Goal: Task Accomplishment & Management: Manage account settings

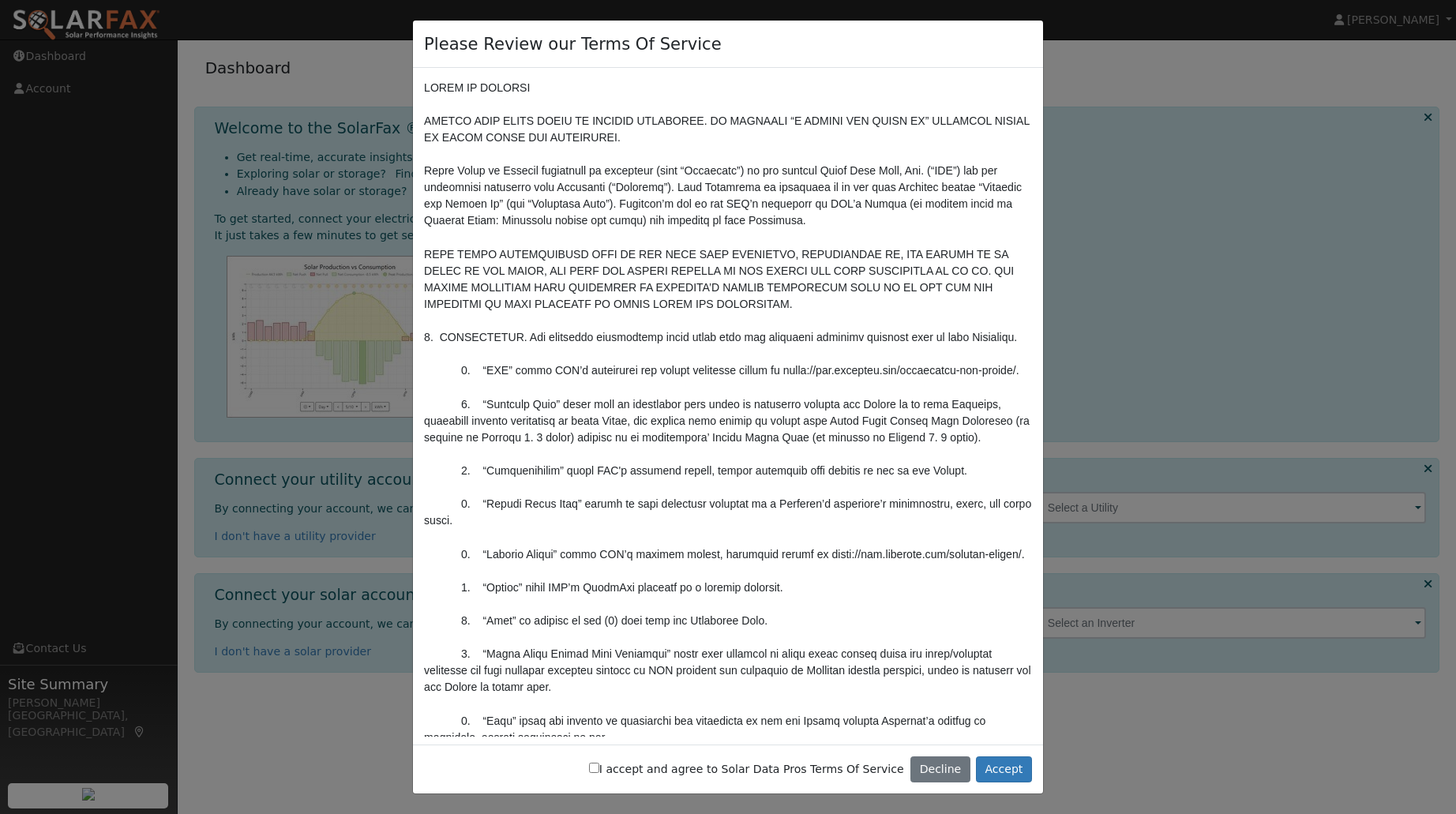
scroll to position [165, 0]
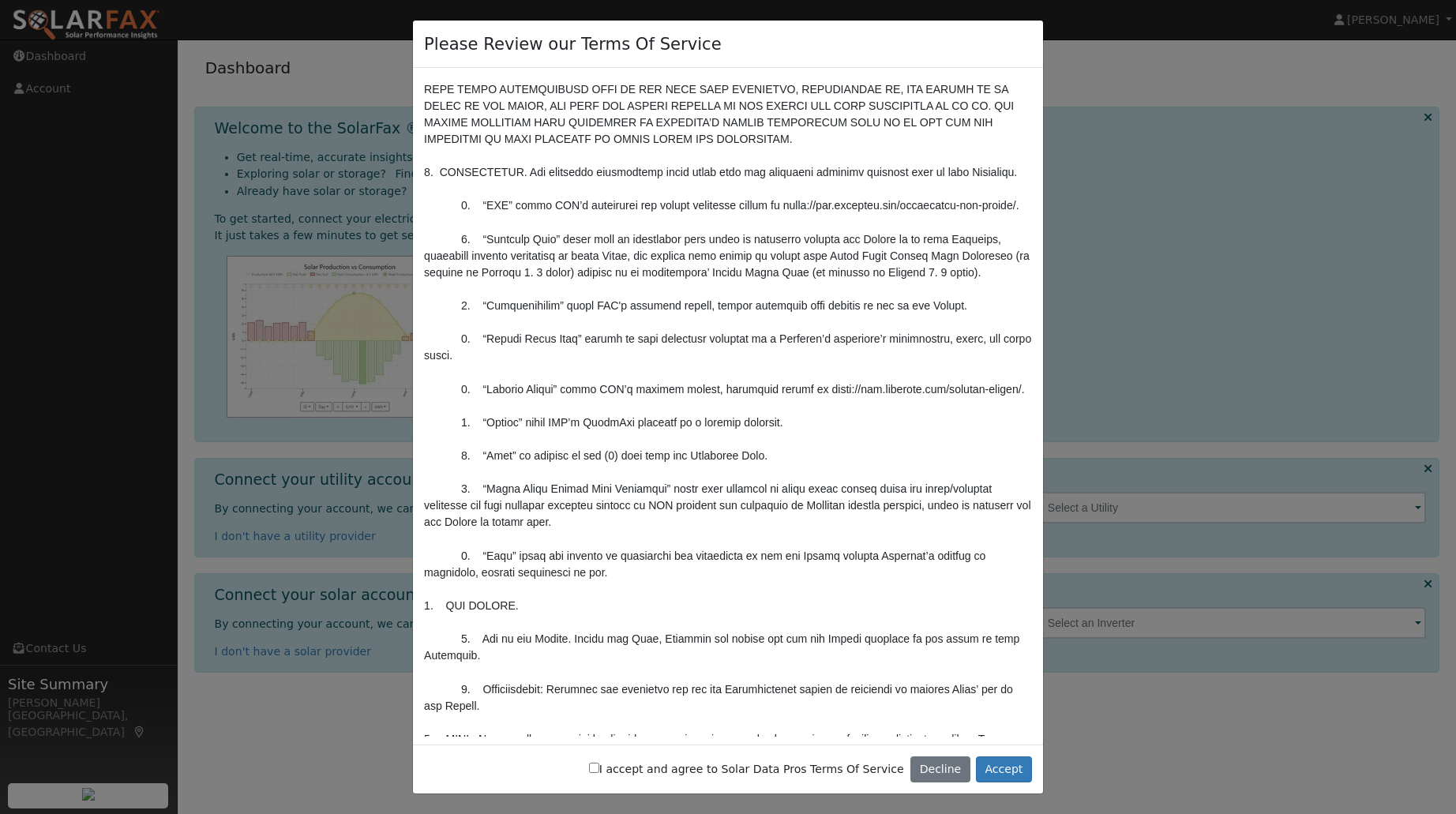
click at [599, 769] on input "I accept and agree to Solar Data Pros Terms Of Service" at bounding box center [593, 768] width 11 height 11
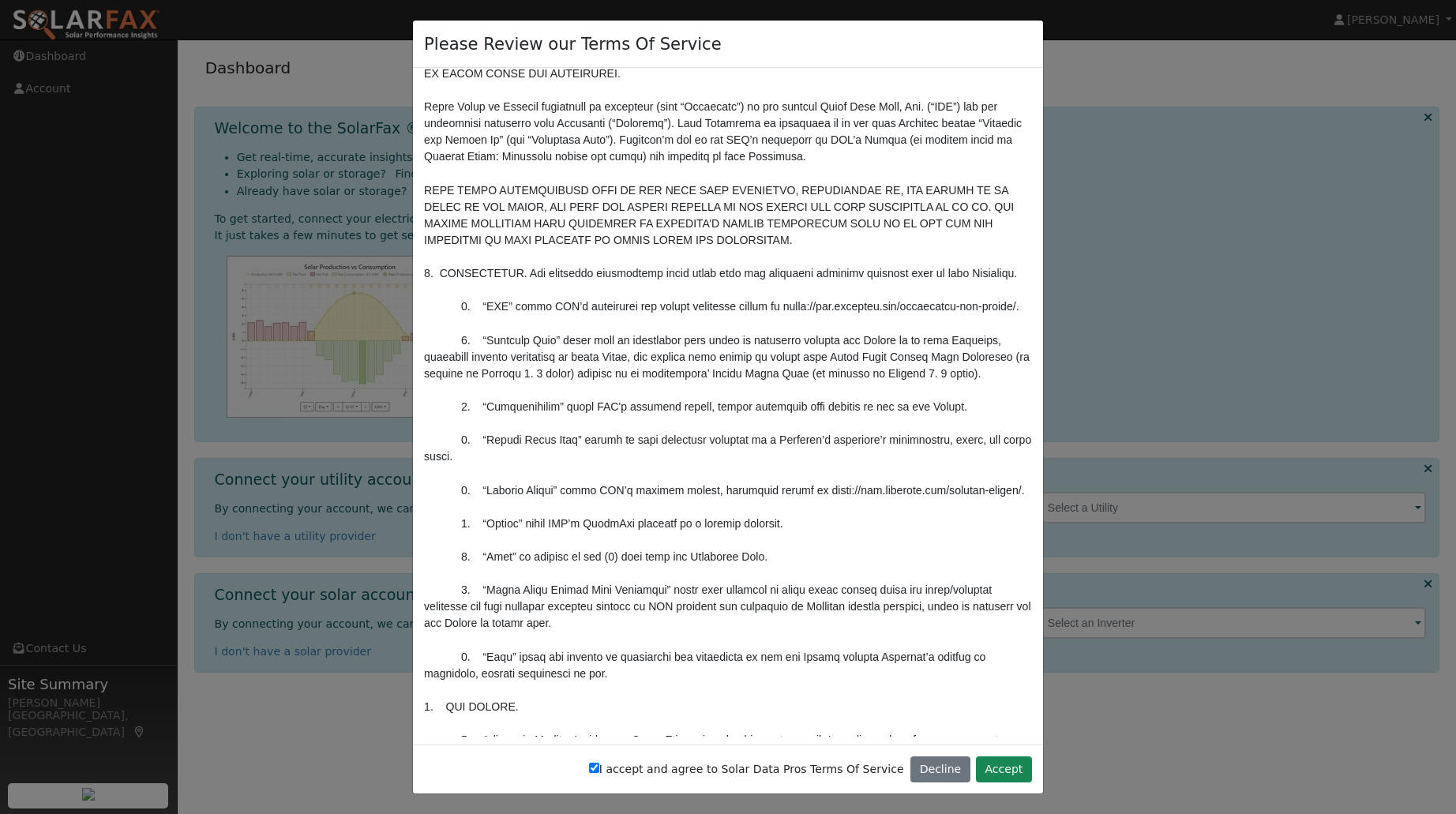
scroll to position [0, 0]
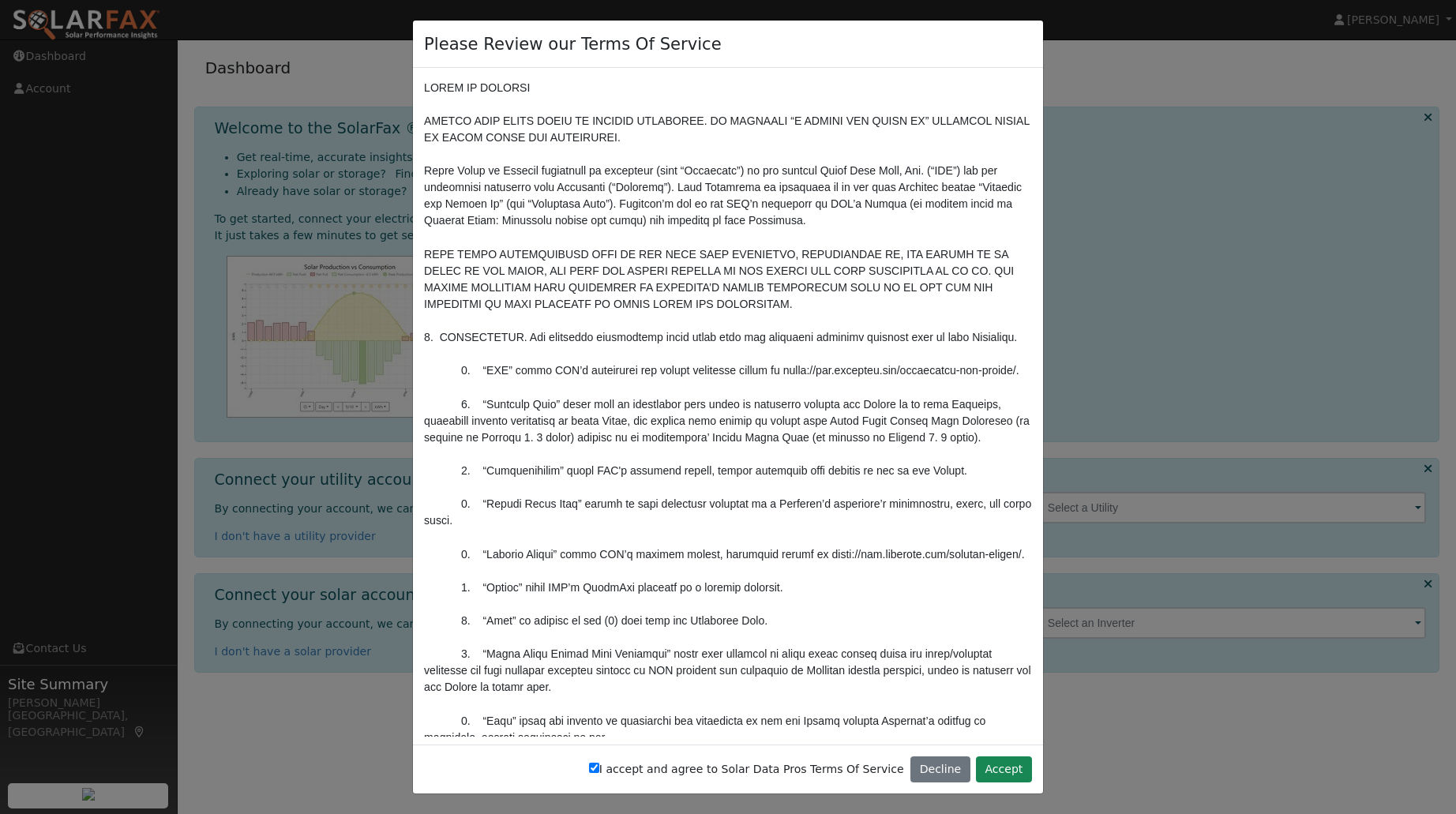
click at [609, 769] on div "I accept and agree to Solar Data Pros Terms Of Service Decline Accept" at bounding box center [727, 770] width 630 height 50
click at [599, 770] on input "I accept and agree to Solar Data Pros Terms Of Service" at bounding box center [593, 768] width 11 height 11
checkbox input "false"
click at [1170, 606] on div "Please Review our Terms Of Service I accept and agree to Solar Data Pros Terms …" at bounding box center [728, 407] width 1456 height 814
click at [937, 778] on button "Decline" at bounding box center [940, 770] width 60 height 27
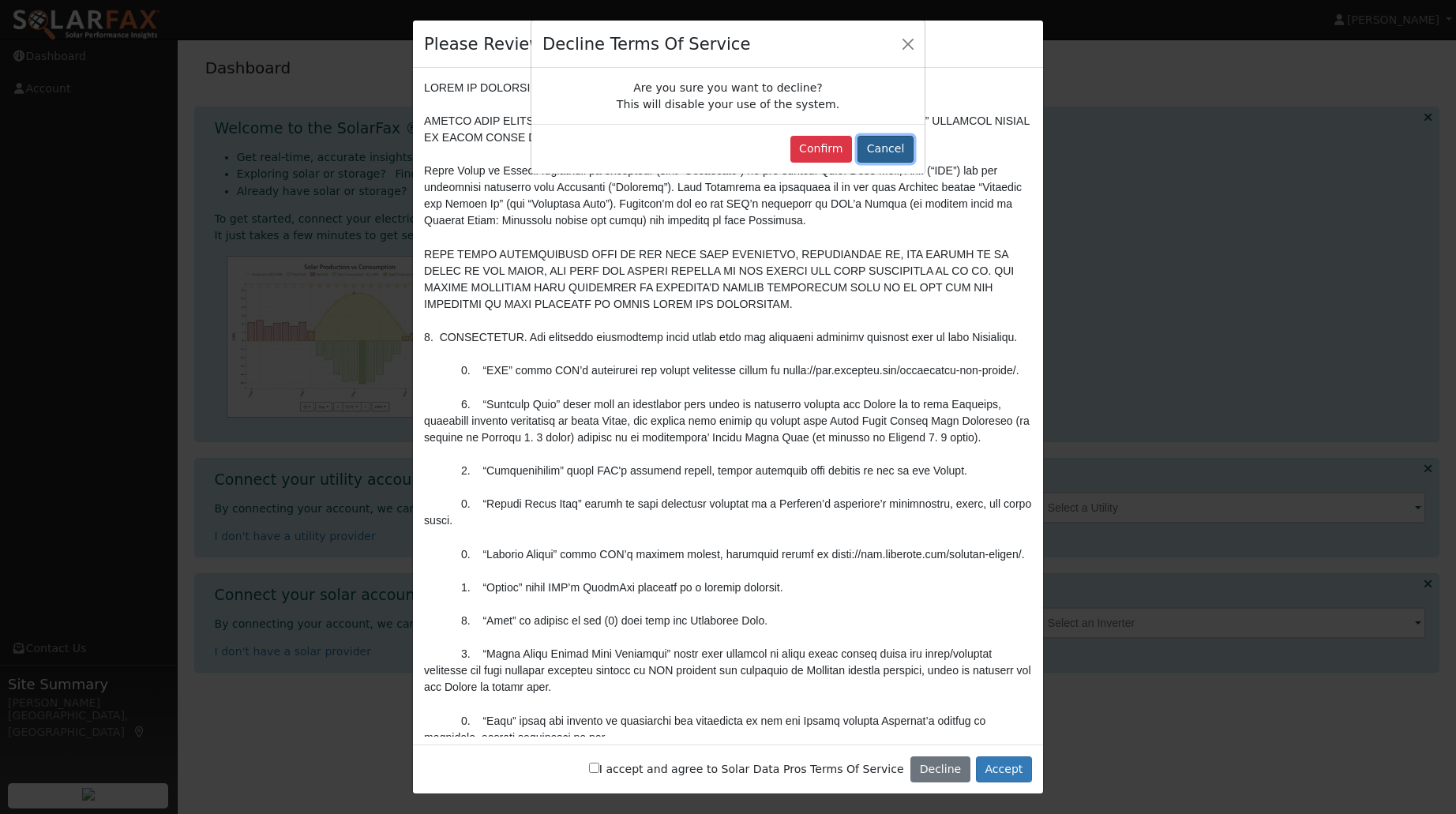
click at [880, 150] on button "Cancel" at bounding box center [885, 149] width 56 height 27
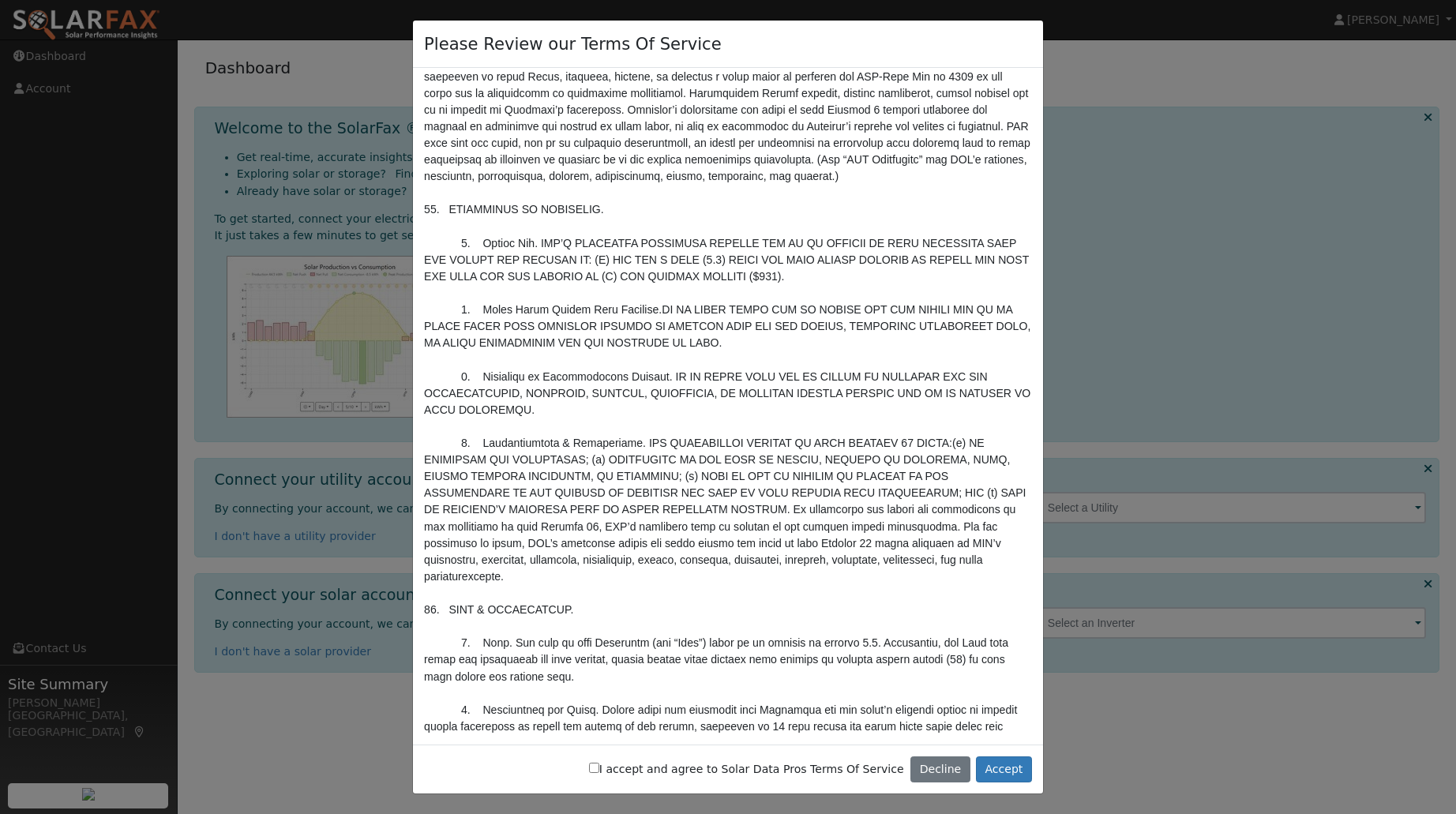
scroll to position [4167, 0]
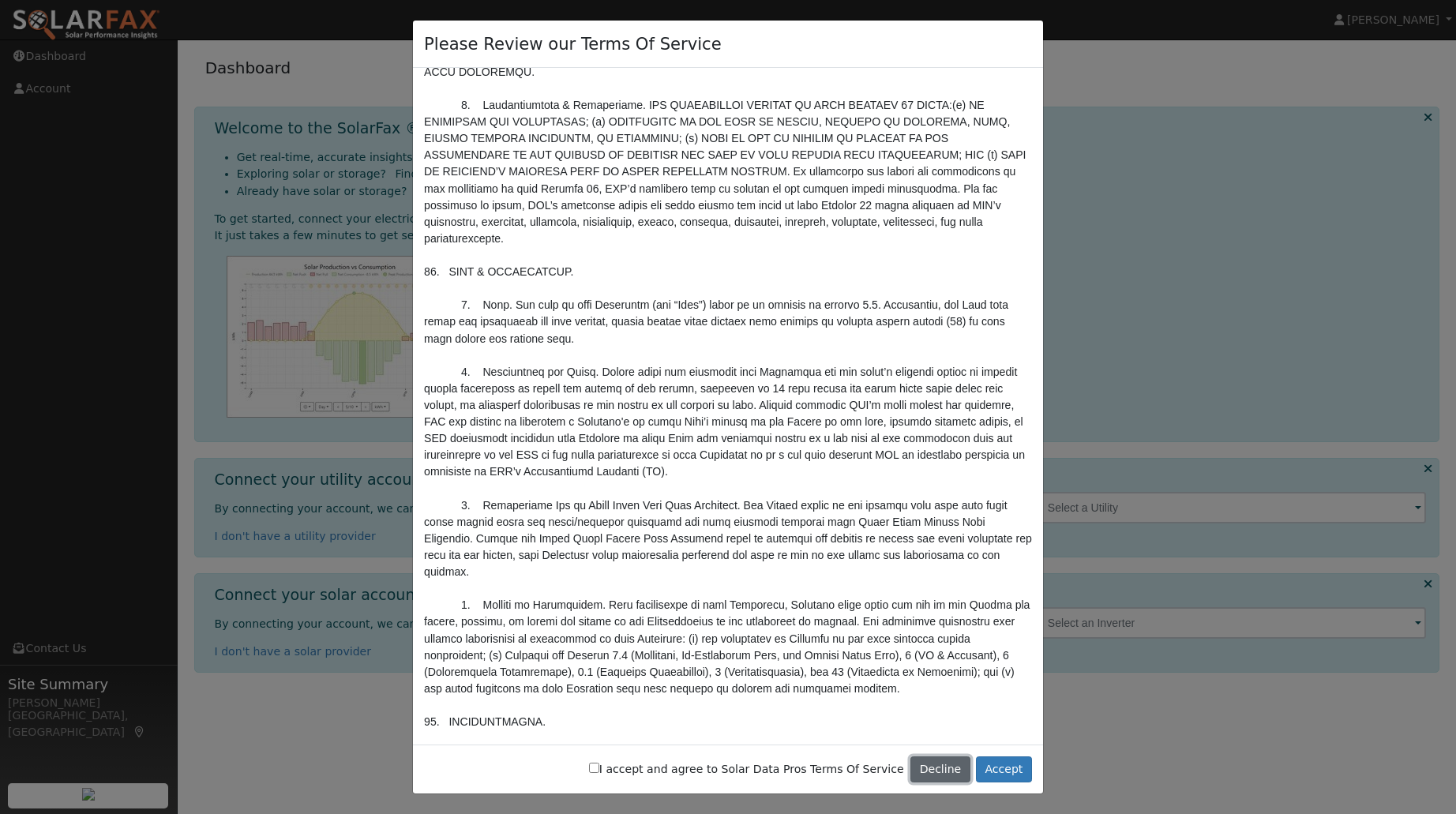
click at [945, 767] on button "Decline" at bounding box center [940, 770] width 60 height 27
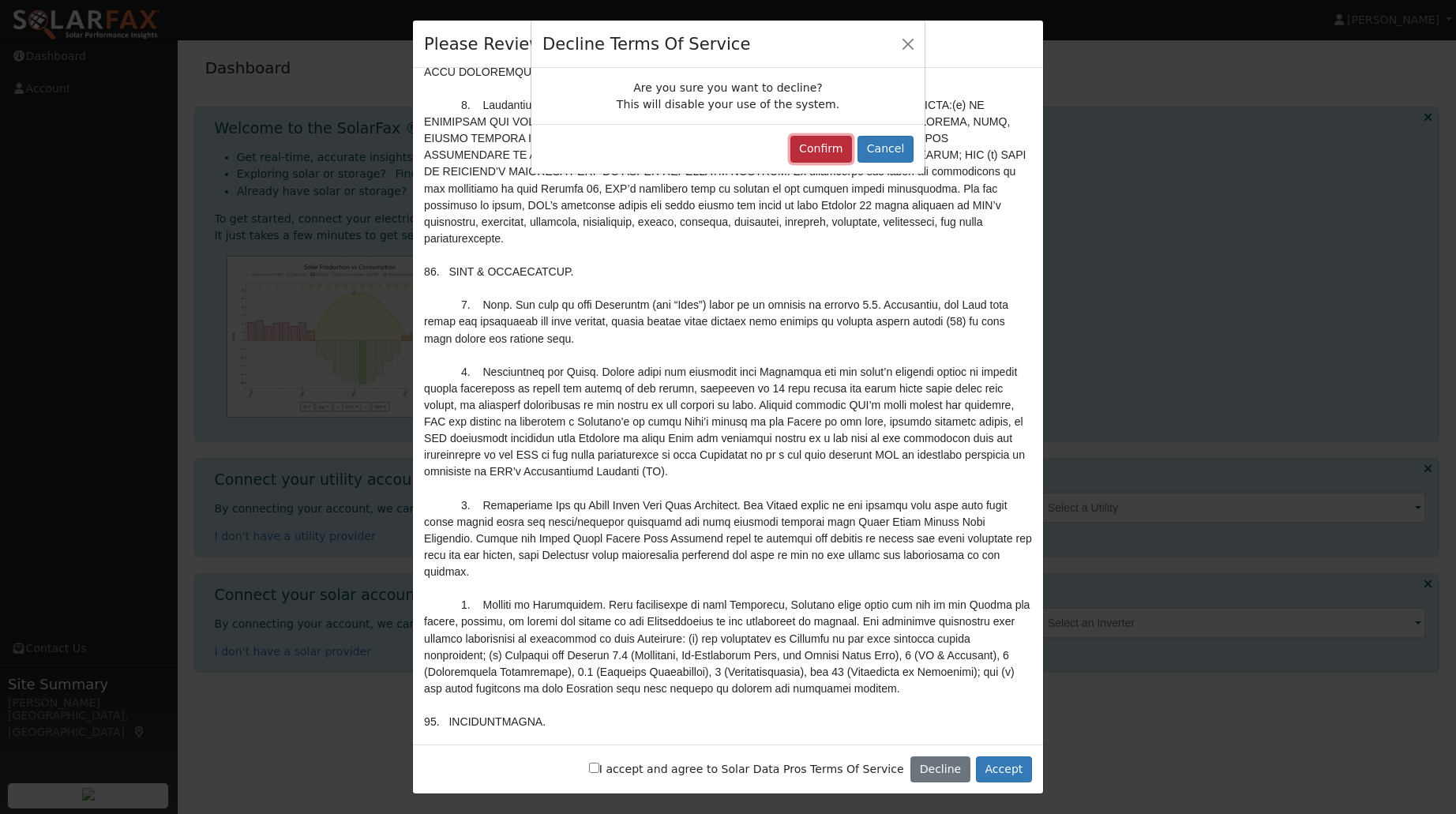
click at [820, 152] on button "Confirm" at bounding box center [821, 149] width 63 height 27
